Goal: Transaction & Acquisition: Purchase product/service

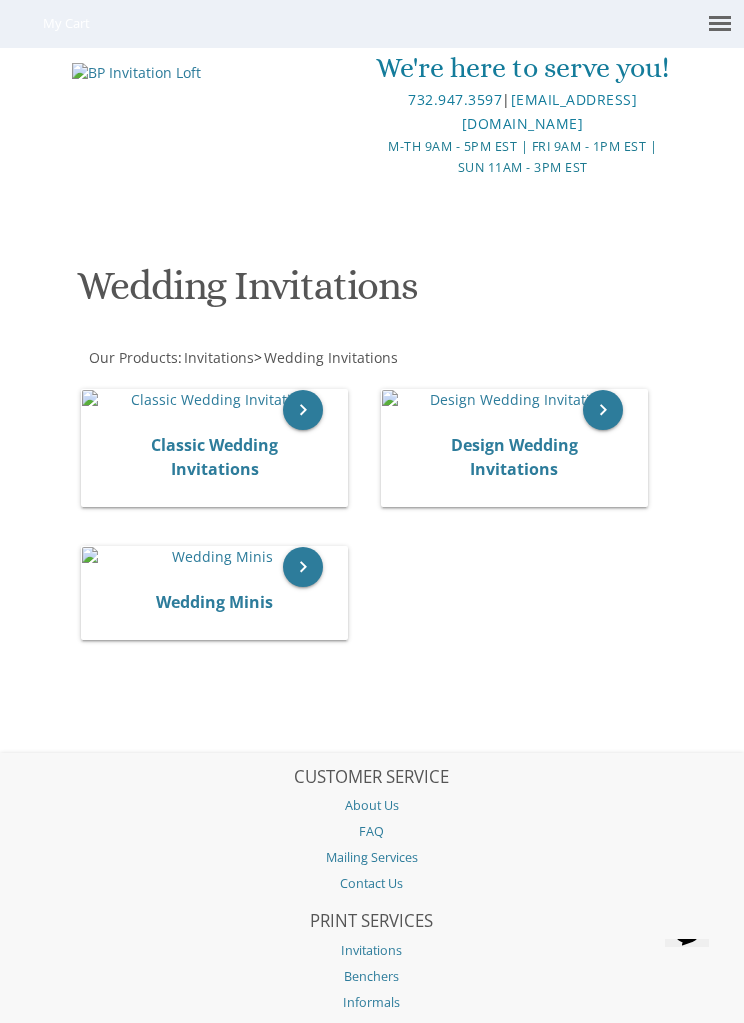
click at [264, 410] on img at bounding box center [214, 400] width 265 height 20
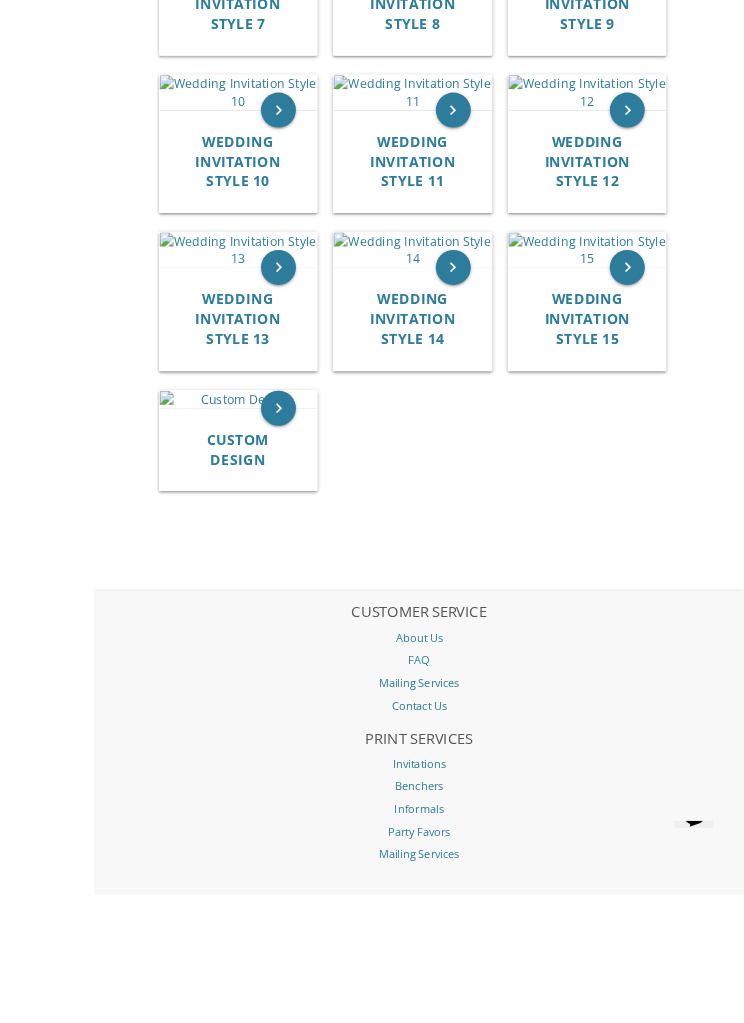
scroll to position [1081, 0]
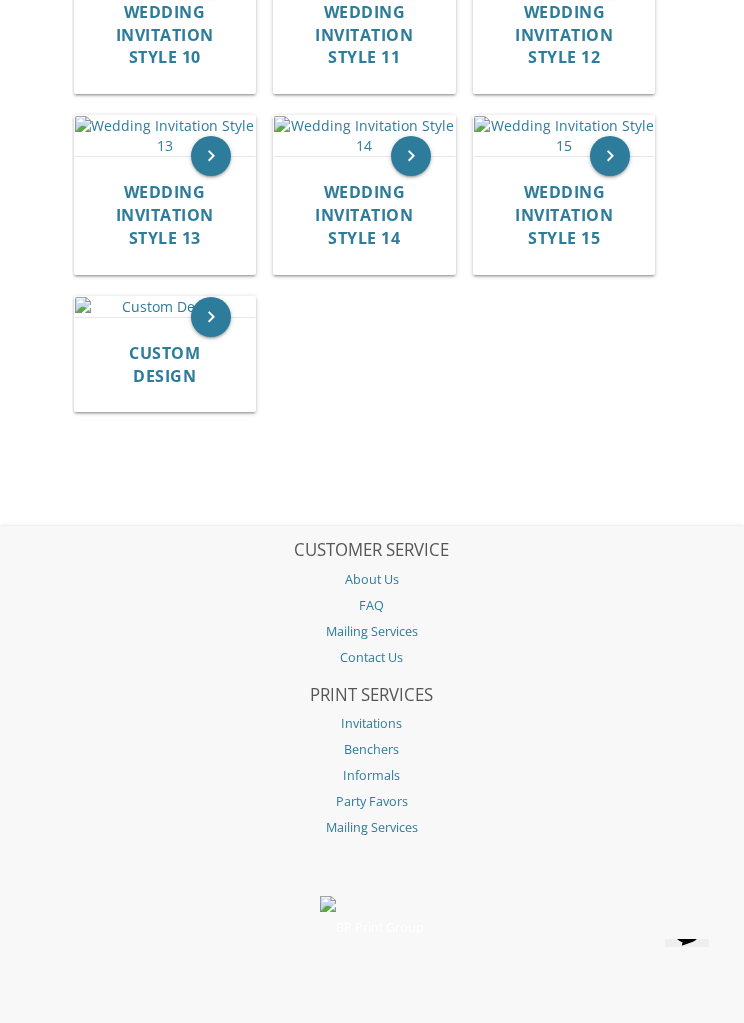
click at [169, 156] on img at bounding box center [165, 136] width 180 height 40
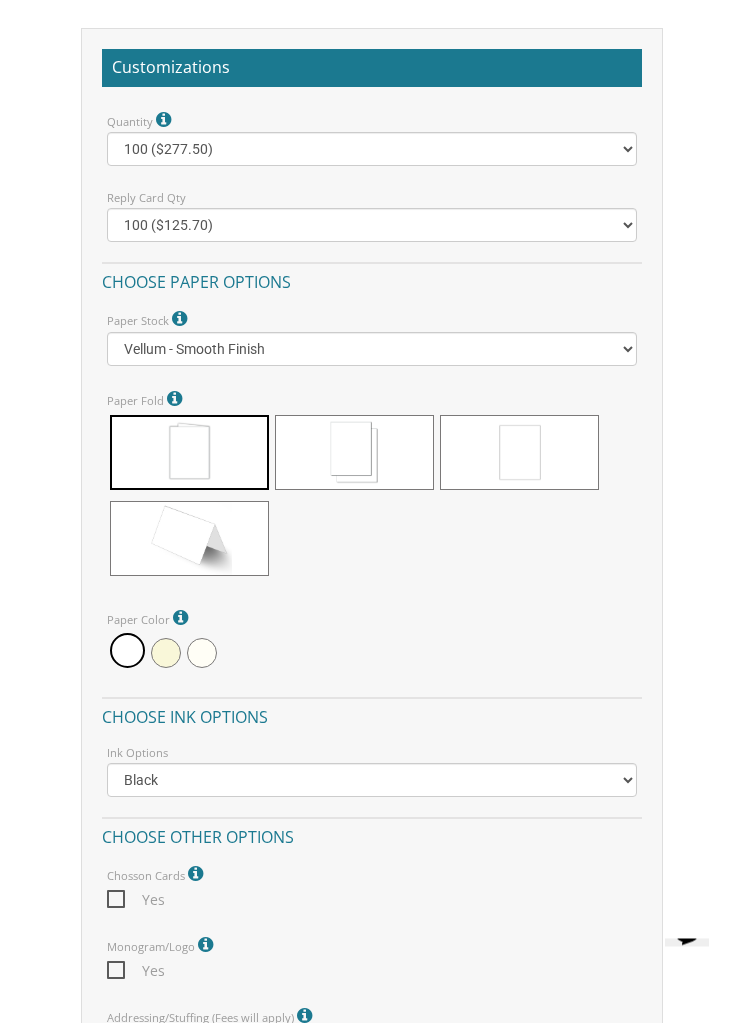
scroll to position [1548, 0]
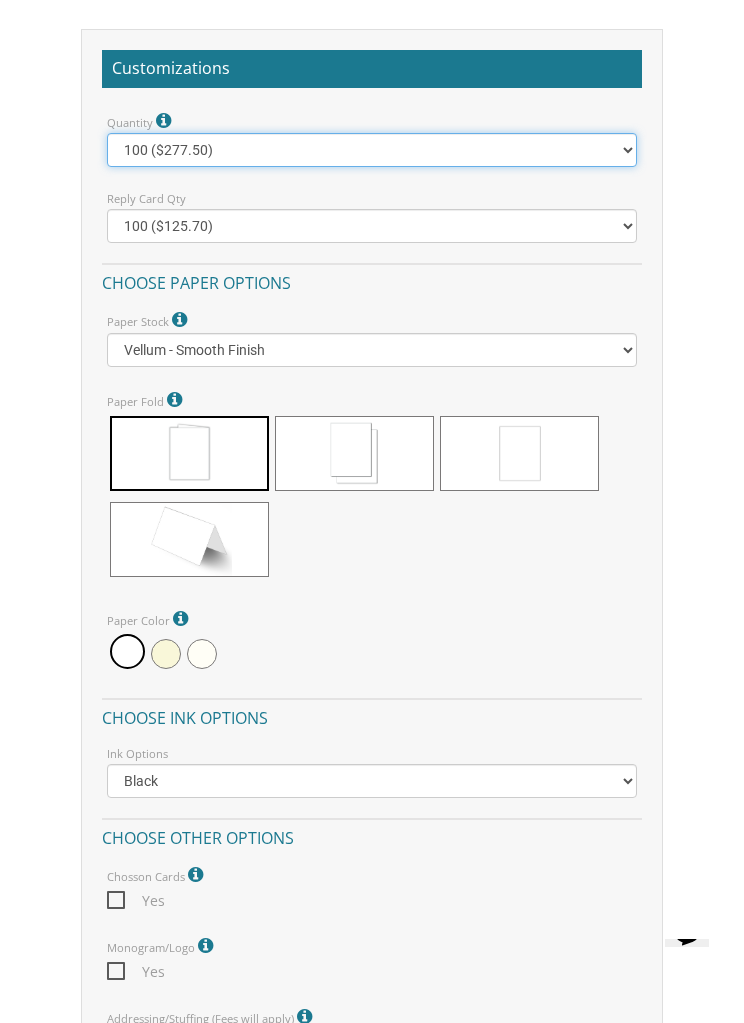
click at [389, 167] on select "100 ($277.50) 200 ($330.45) 300 ($380.65) 400 ($432.70) 500 ($482.10) 600 ($534…" at bounding box center [372, 150] width 531 height 34
click at [367, 167] on select "100 ($277.50) 200 ($330.45) 300 ($380.65) 400 ($432.70) 500 ($482.10) 600 ($534…" at bounding box center [372, 150] width 531 height 34
select select "2000"
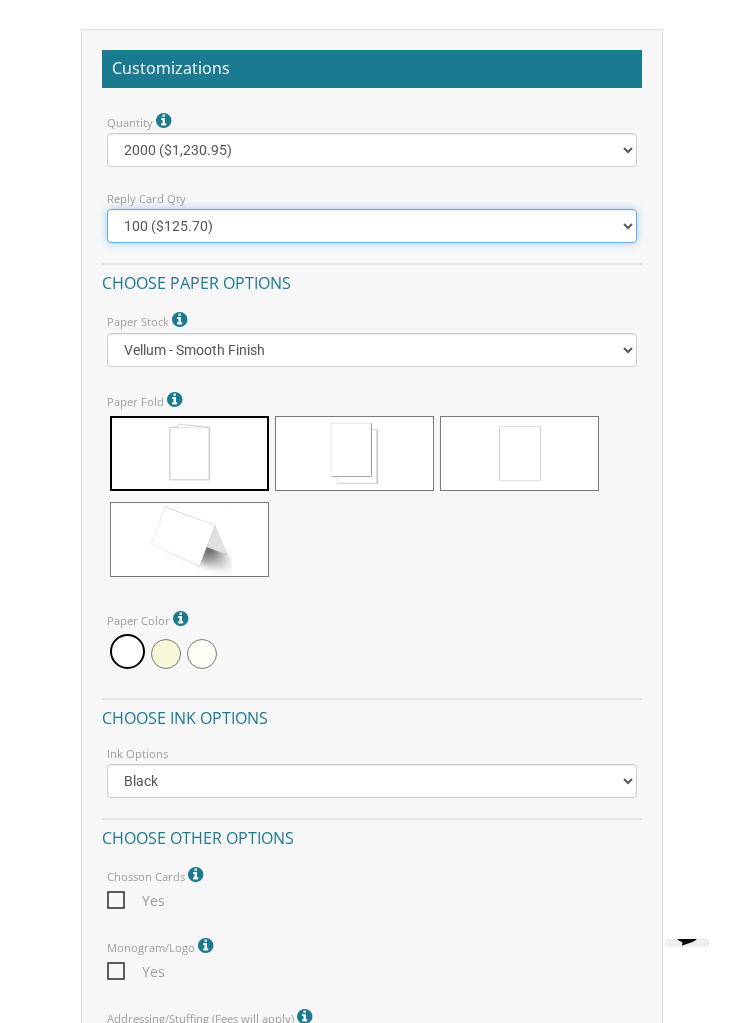
click at [386, 243] on select "100 ($125.70) 200 ($150.60) 300 ($177.95) 400 ($270.70) 500 ($225.30) 600 ($249…" at bounding box center [372, 226] width 531 height 34
select select "400"
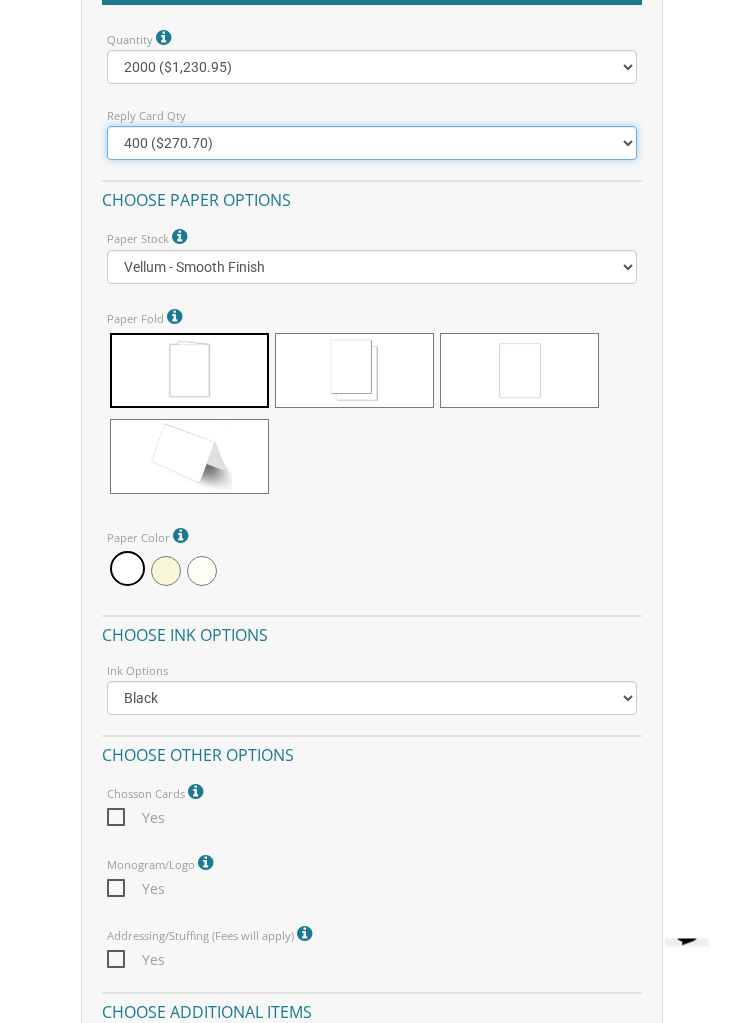
scroll to position [1631, 0]
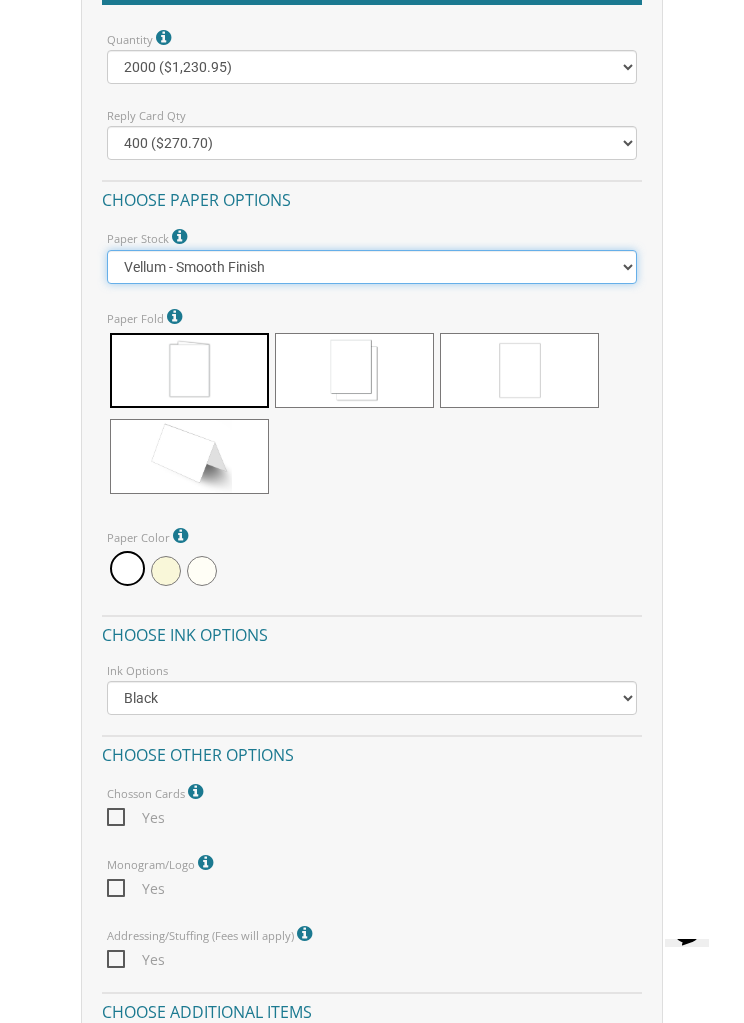
click at [373, 284] on select "Vellum - Smooth Finish Linen - Subtle Embossed Crosshatch Texture Silk - Soft, …" at bounding box center [372, 267] width 531 height 34
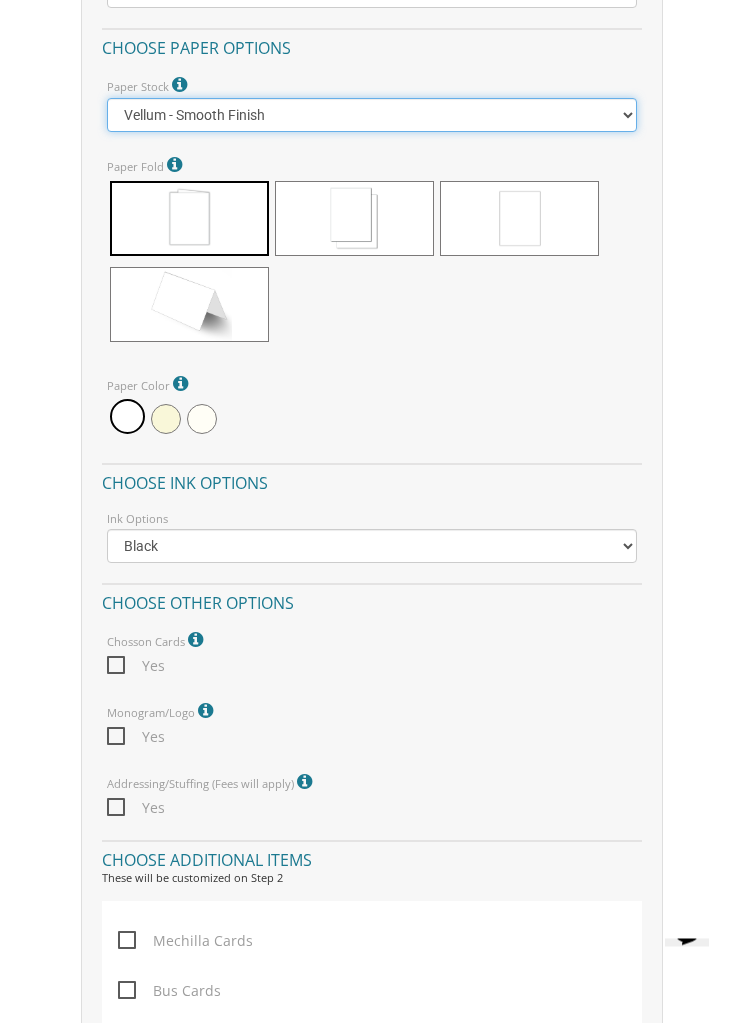
scroll to position [1783, 0]
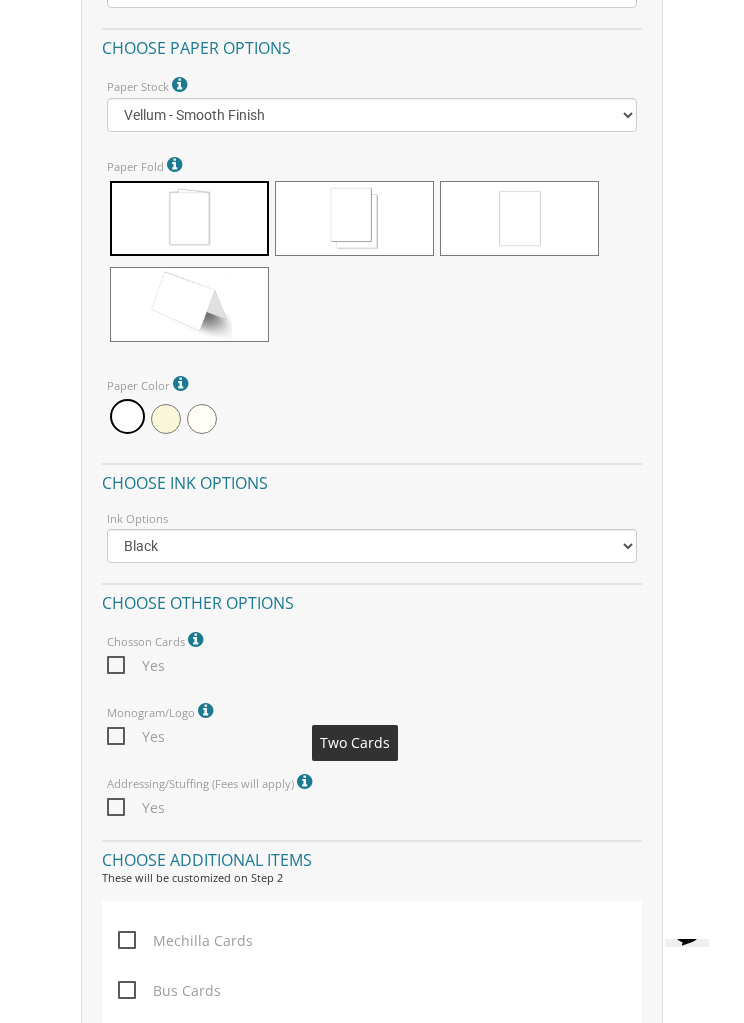
click at [382, 256] on span at bounding box center [354, 218] width 159 height 75
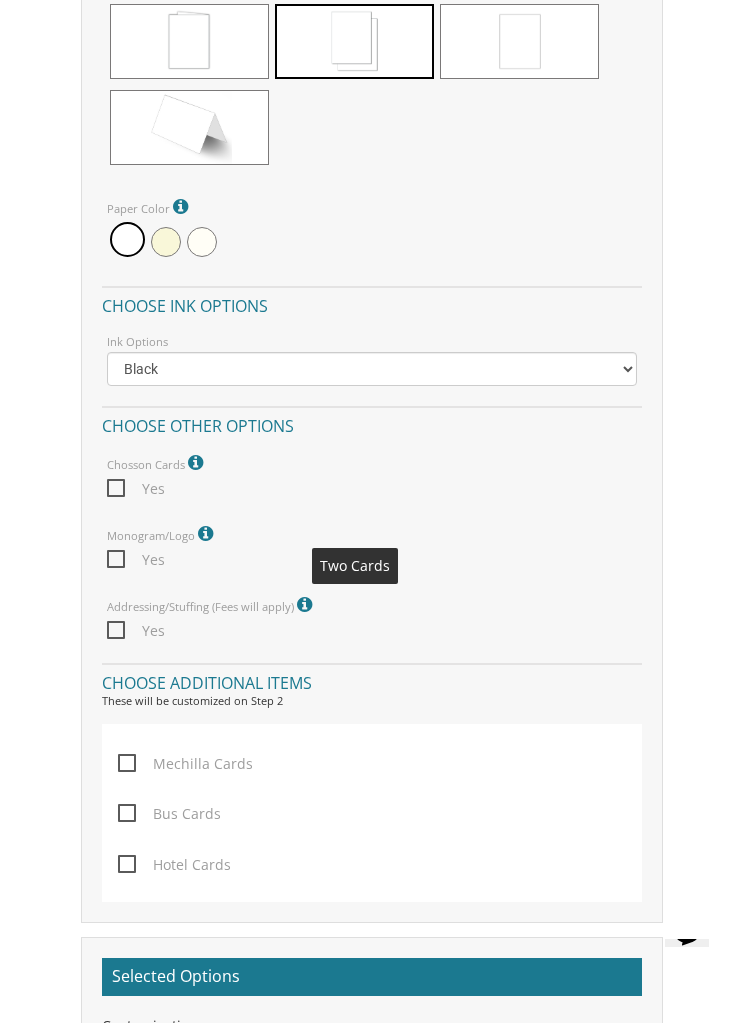
scroll to position [1973, 0]
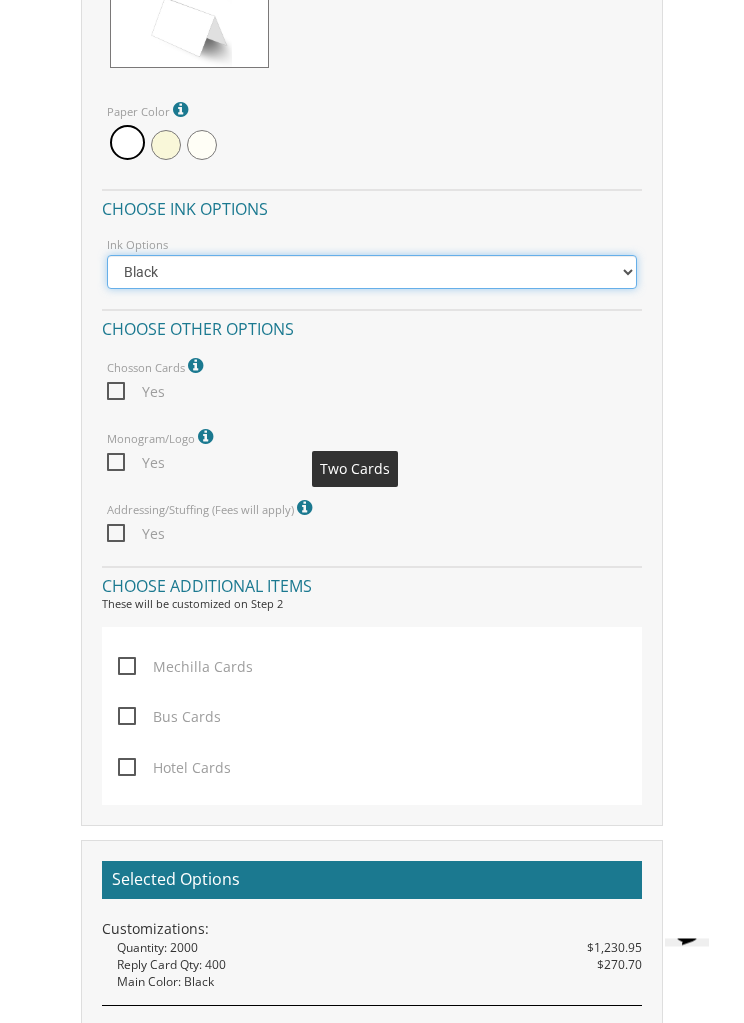
click at [408, 290] on select "Black Colored Ink ($65.00) Black + One Color ($211.00) Two Colors ($265.00)" at bounding box center [372, 273] width 531 height 34
select select "Black + One Color"
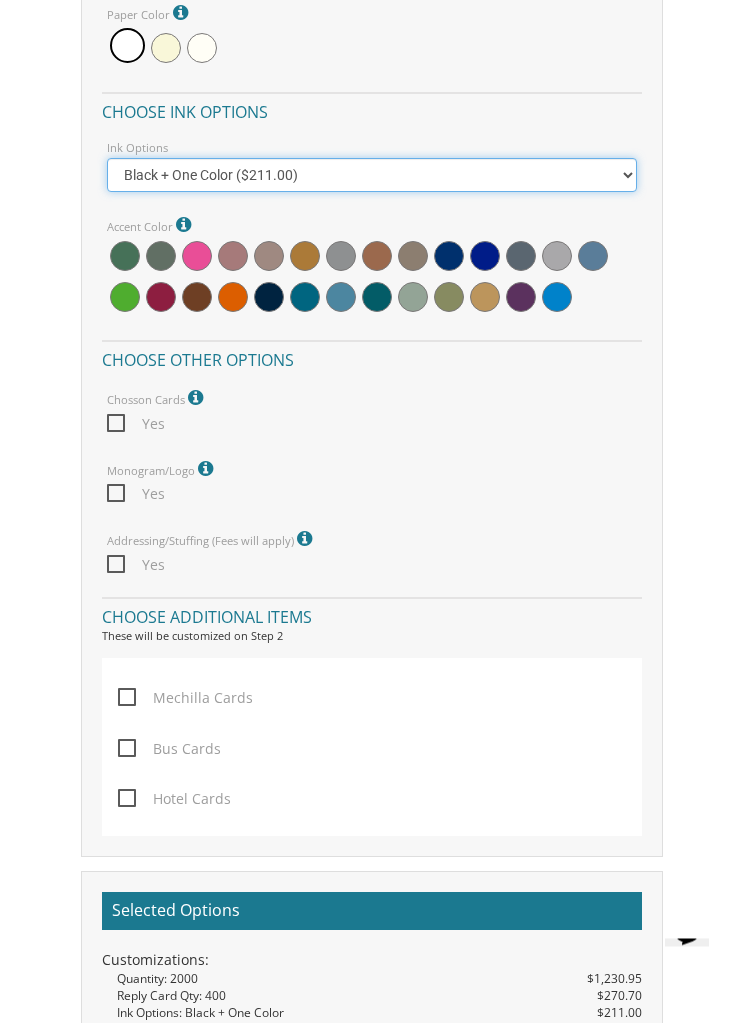
scroll to position [2154, 0]
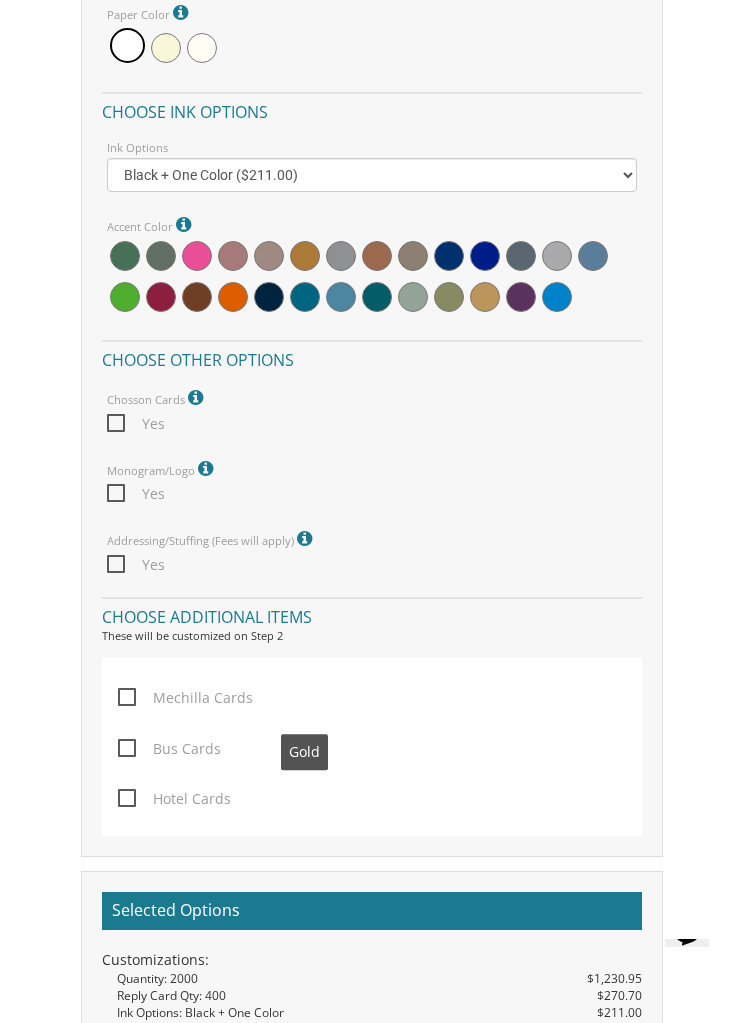
click at [310, 271] on span at bounding box center [305, 256] width 30 height 30
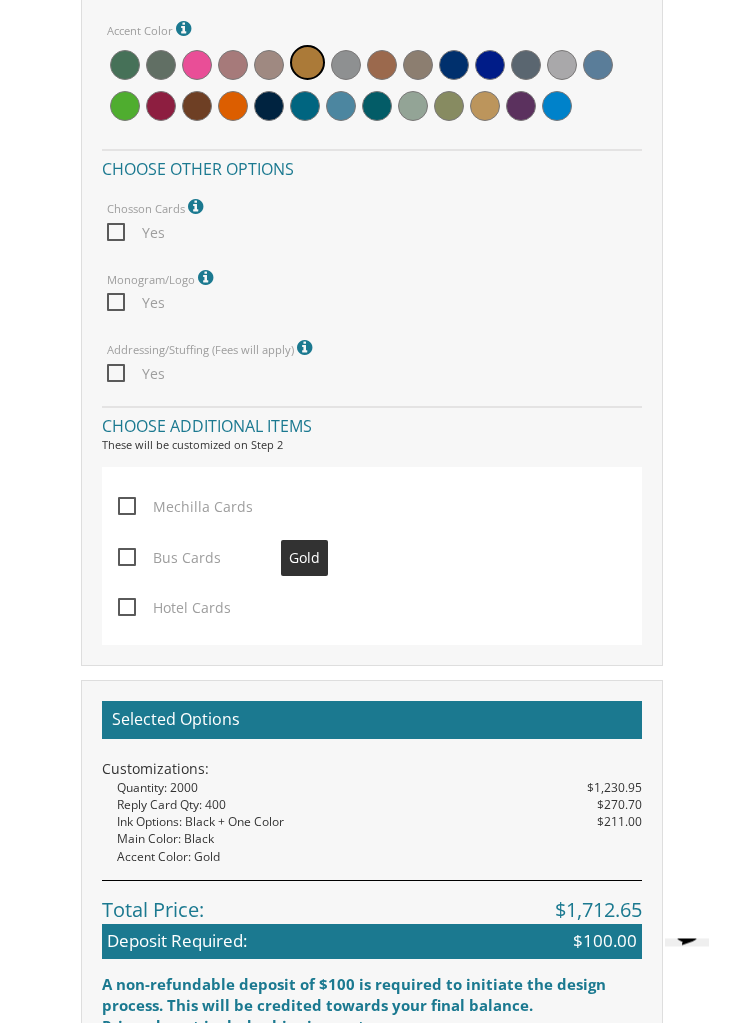
scroll to position [2350, 0]
click at [134, 315] on span "Yes" at bounding box center [136, 302] width 58 height 25
click at [120, 307] on input "Yes" at bounding box center [113, 300] width 13 height 13
checkbox input "true"
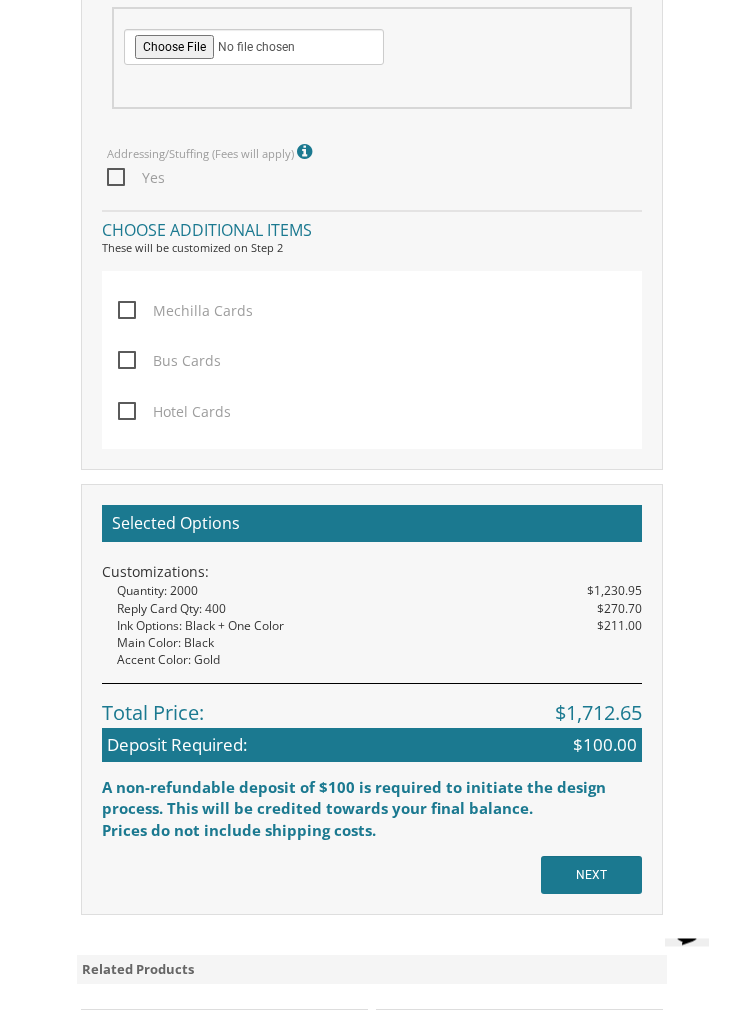
scroll to position [2672, 0]
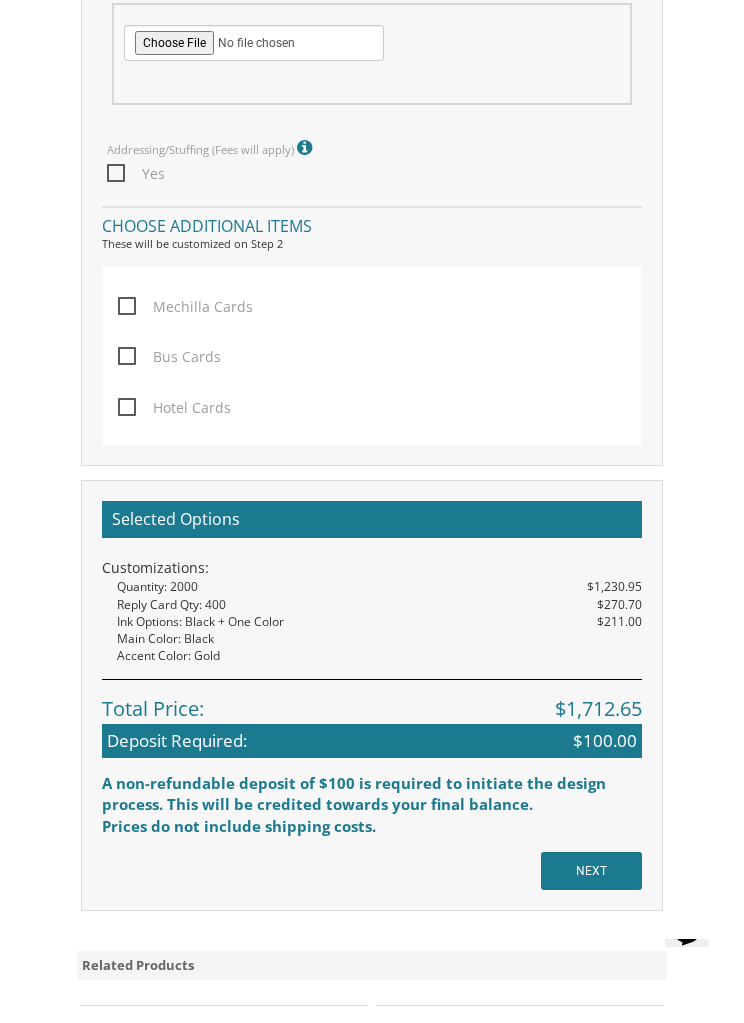
click at [137, 344] on label "Mechilla Cards" at bounding box center [190, 319] width 145 height 50
click at [131, 311] on input "Mechilla Cards" at bounding box center [124, 304] width 13 height 13
checkbox input "true"
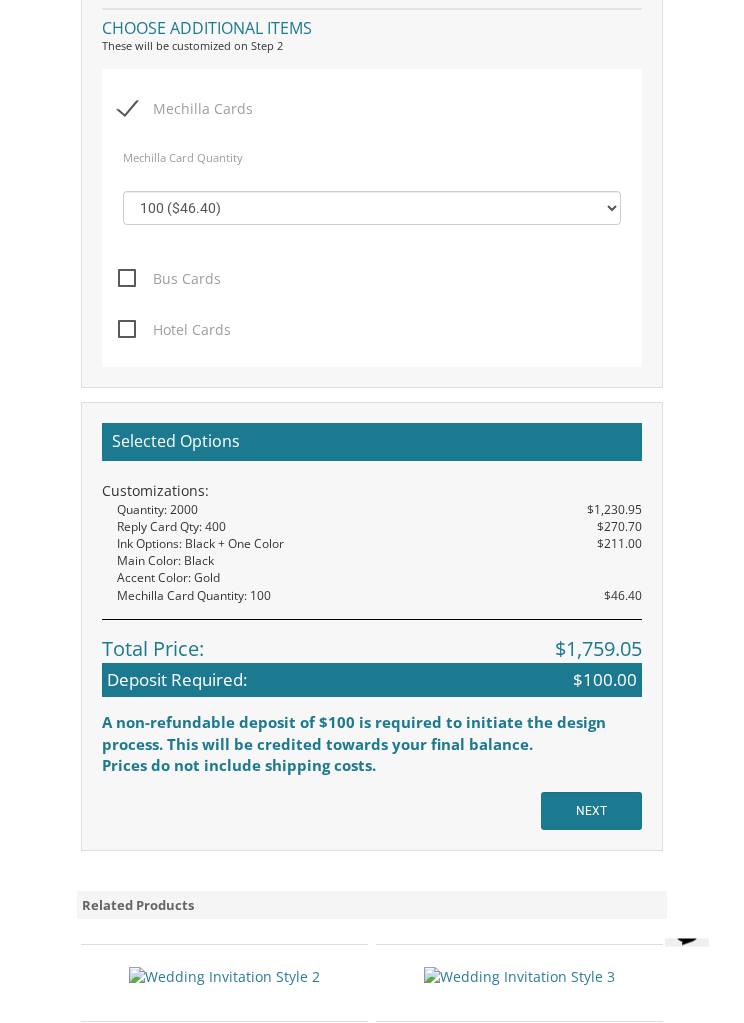
scroll to position [2883, 0]
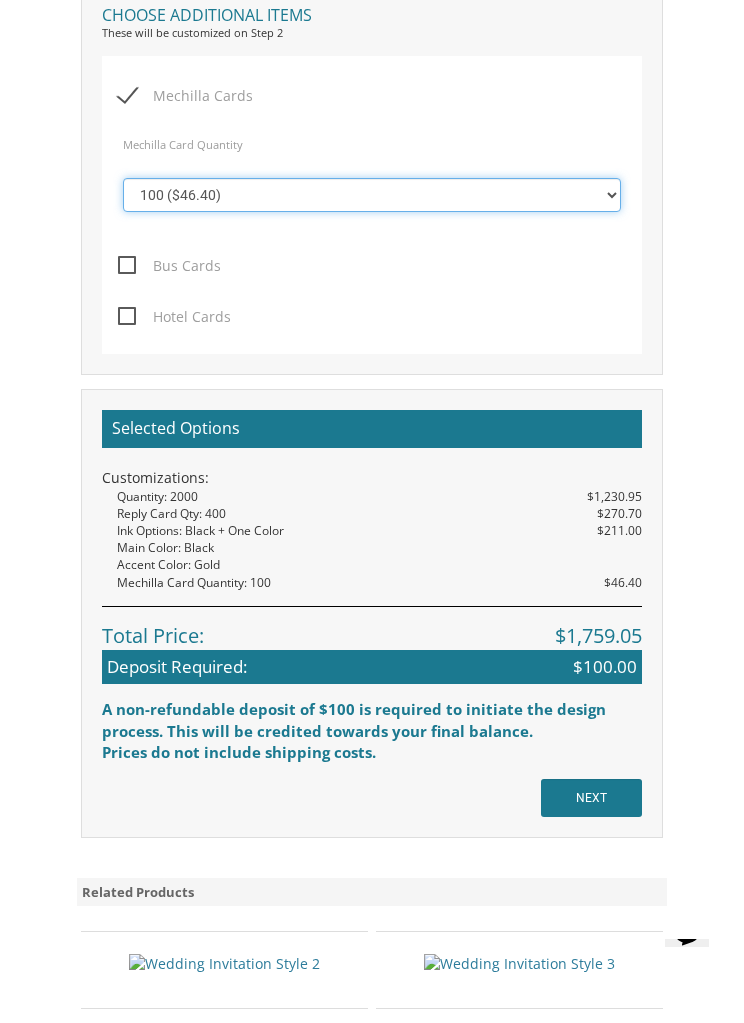
click at [436, 212] on select "100 ($46.40) 200 ($55.20) 300 ($61.85) 400 ($70.60) 500 ($77.20)" at bounding box center [372, 195] width 498 height 34
select select "200"
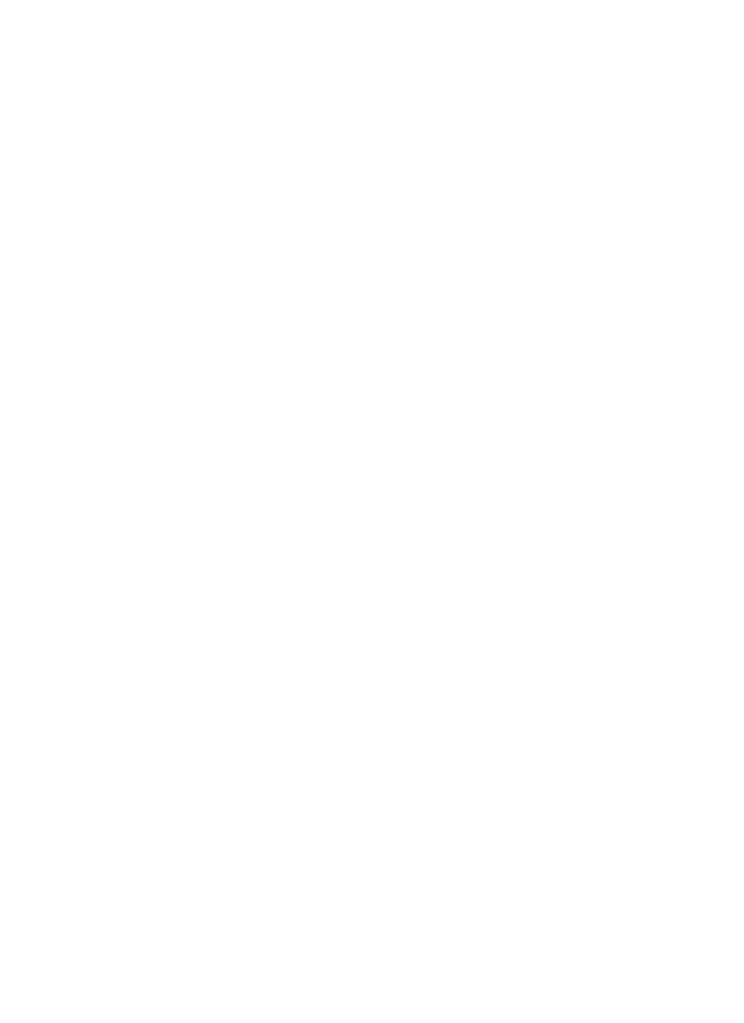
scroll to position [3010, 0]
